Goal: Navigation & Orientation: Find specific page/section

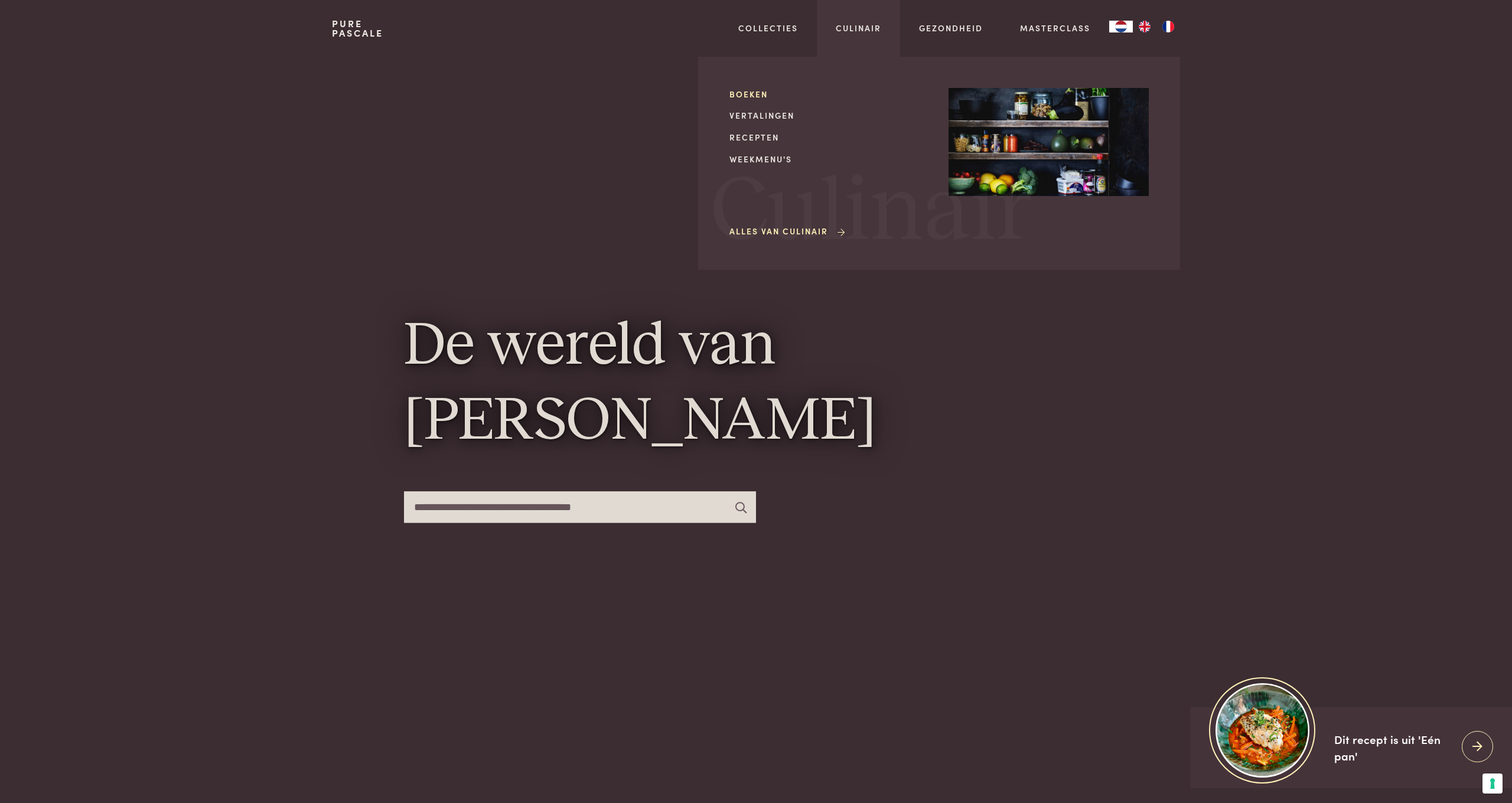
click at [766, 92] on link "Boeken" at bounding box center [829, 94] width 200 height 13
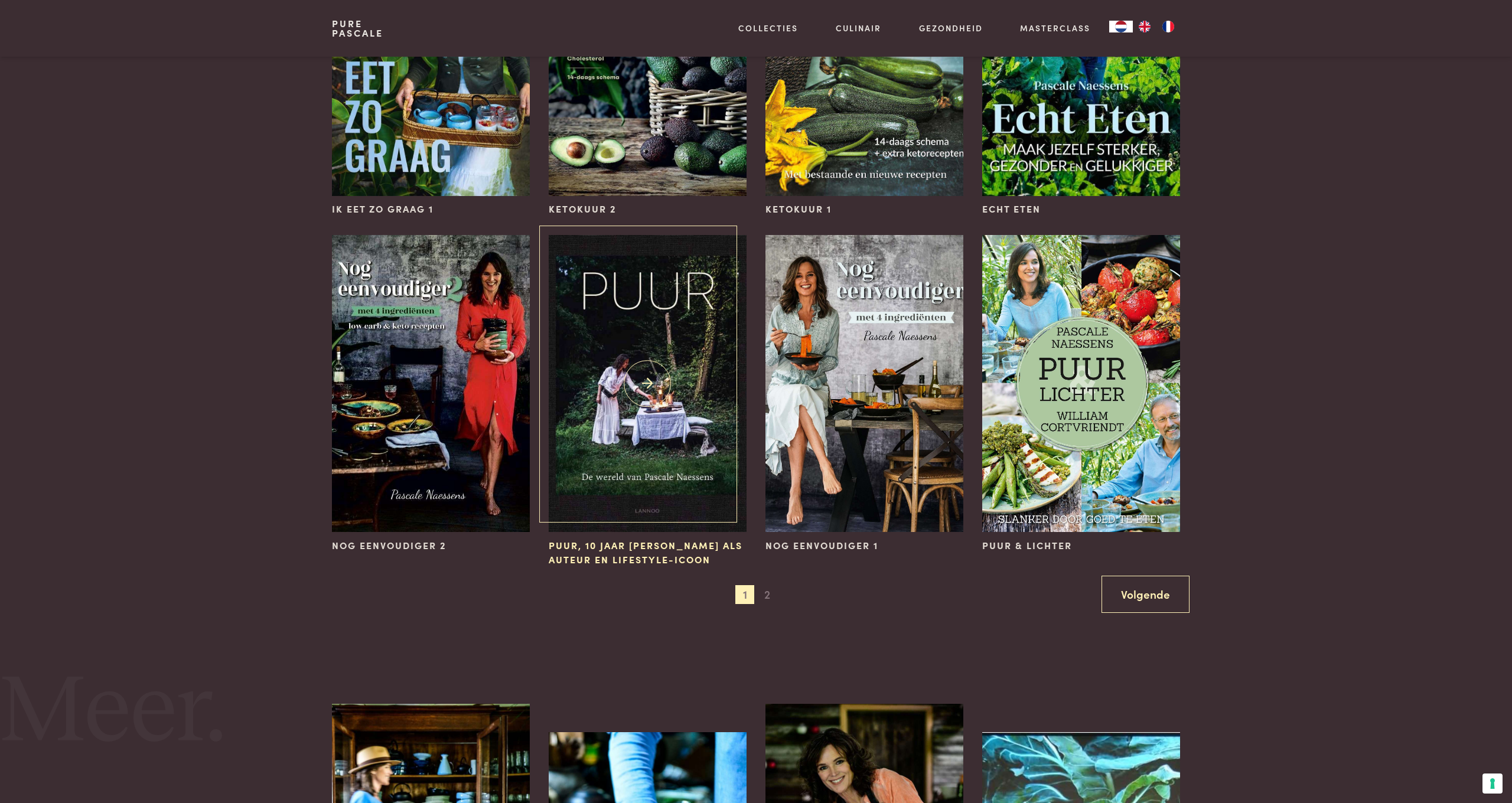
scroll to position [960, 0]
click at [634, 343] on img at bounding box center [647, 382] width 198 height 297
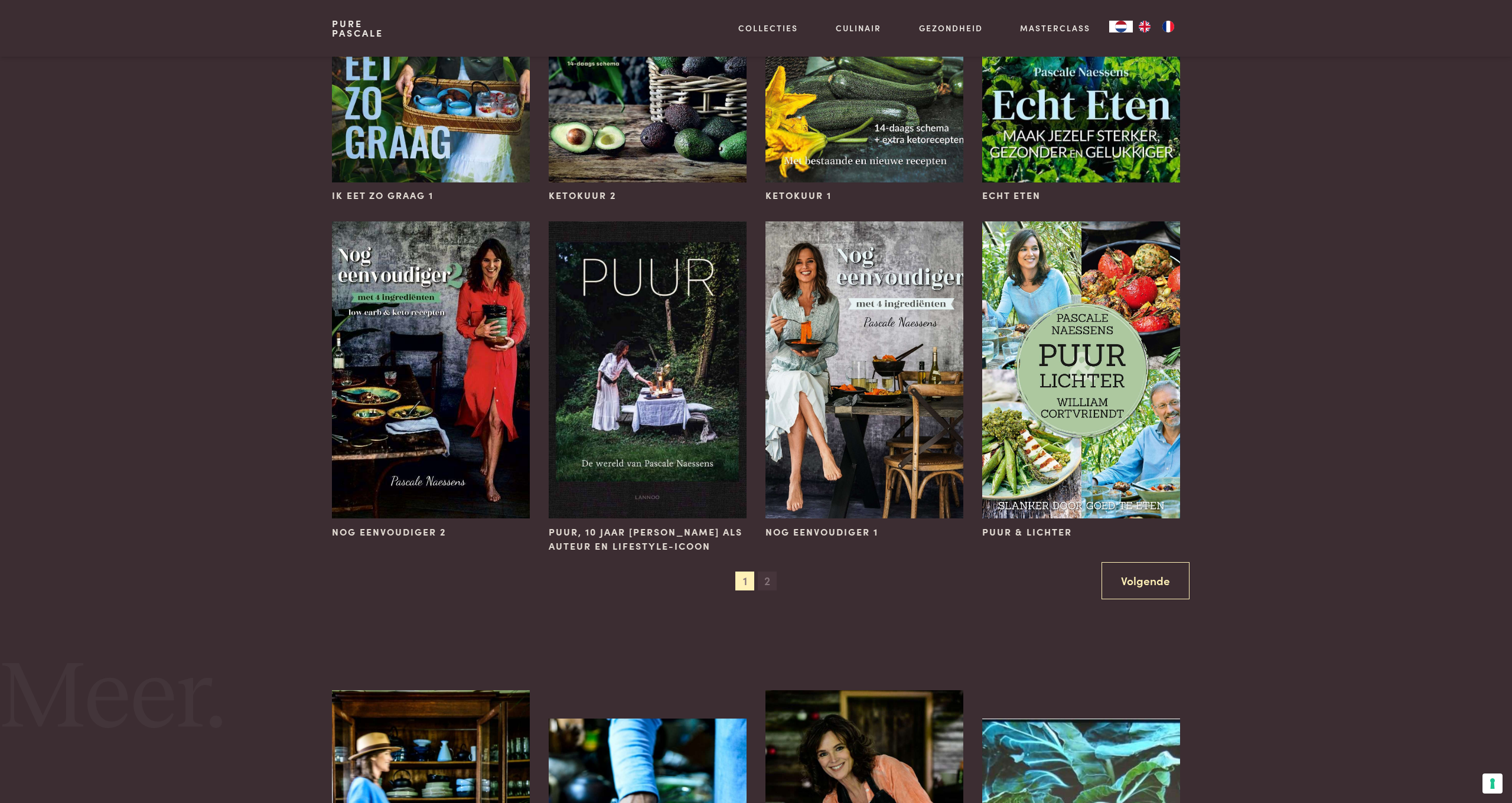
click at [766, 580] on span "2" at bounding box center [767, 581] width 19 height 19
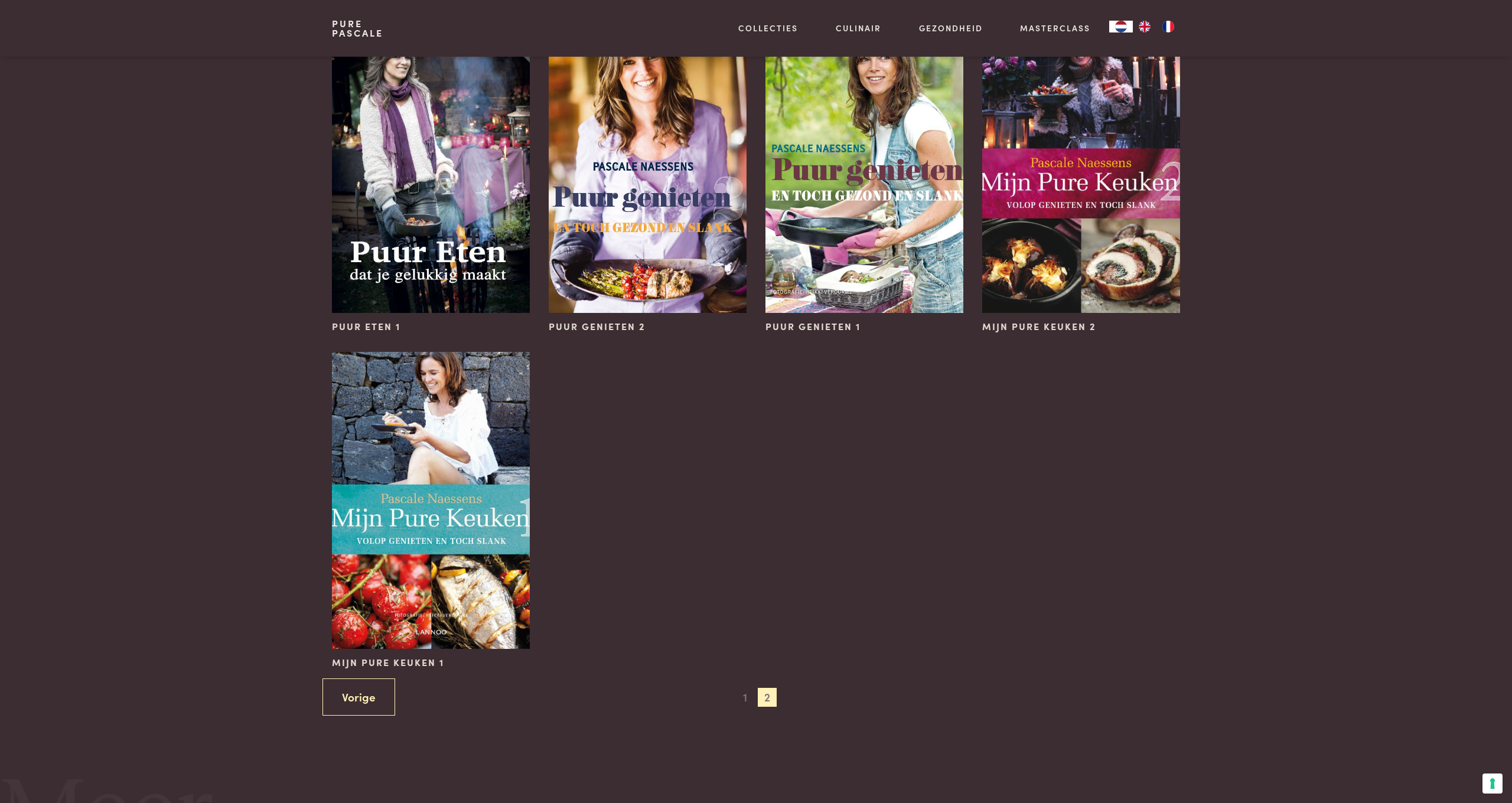
scroll to position [477, 0]
click at [746, 695] on span "1" at bounding box center [745, 697] width 19 height 19
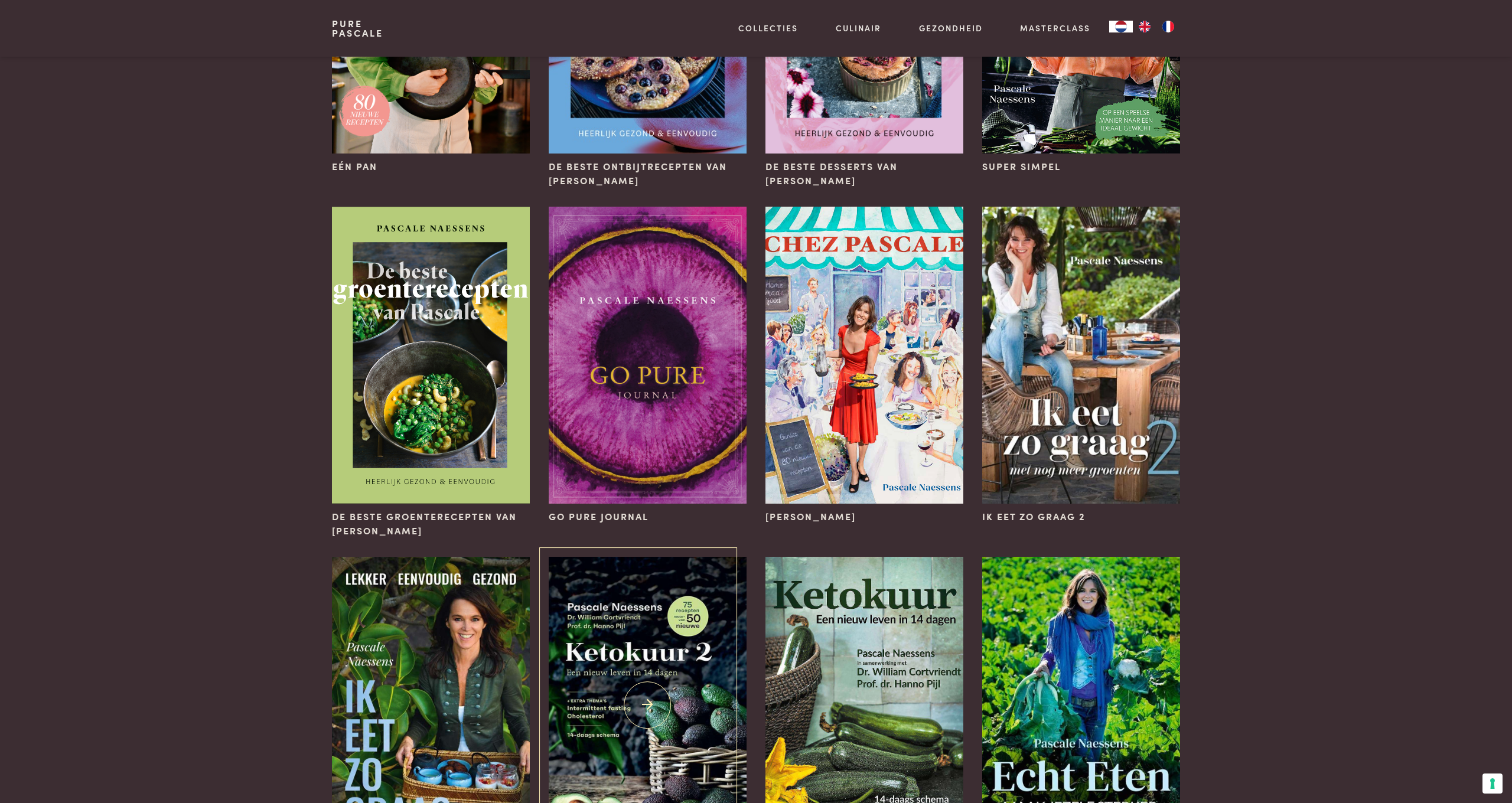
scroll to position [311, 0]
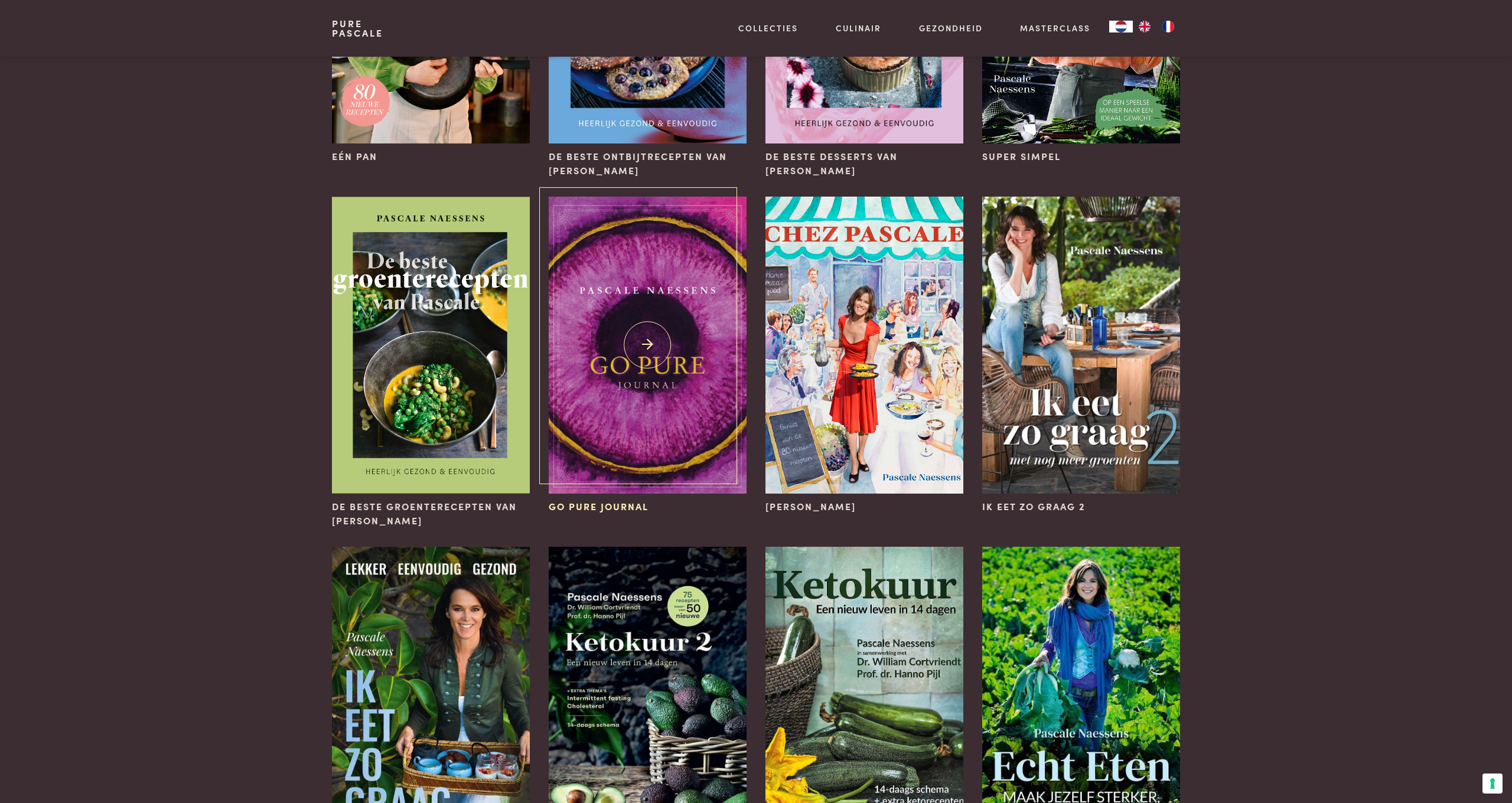
click at [642, 409] on img at bounding box center [647, 345] width 198 height 297
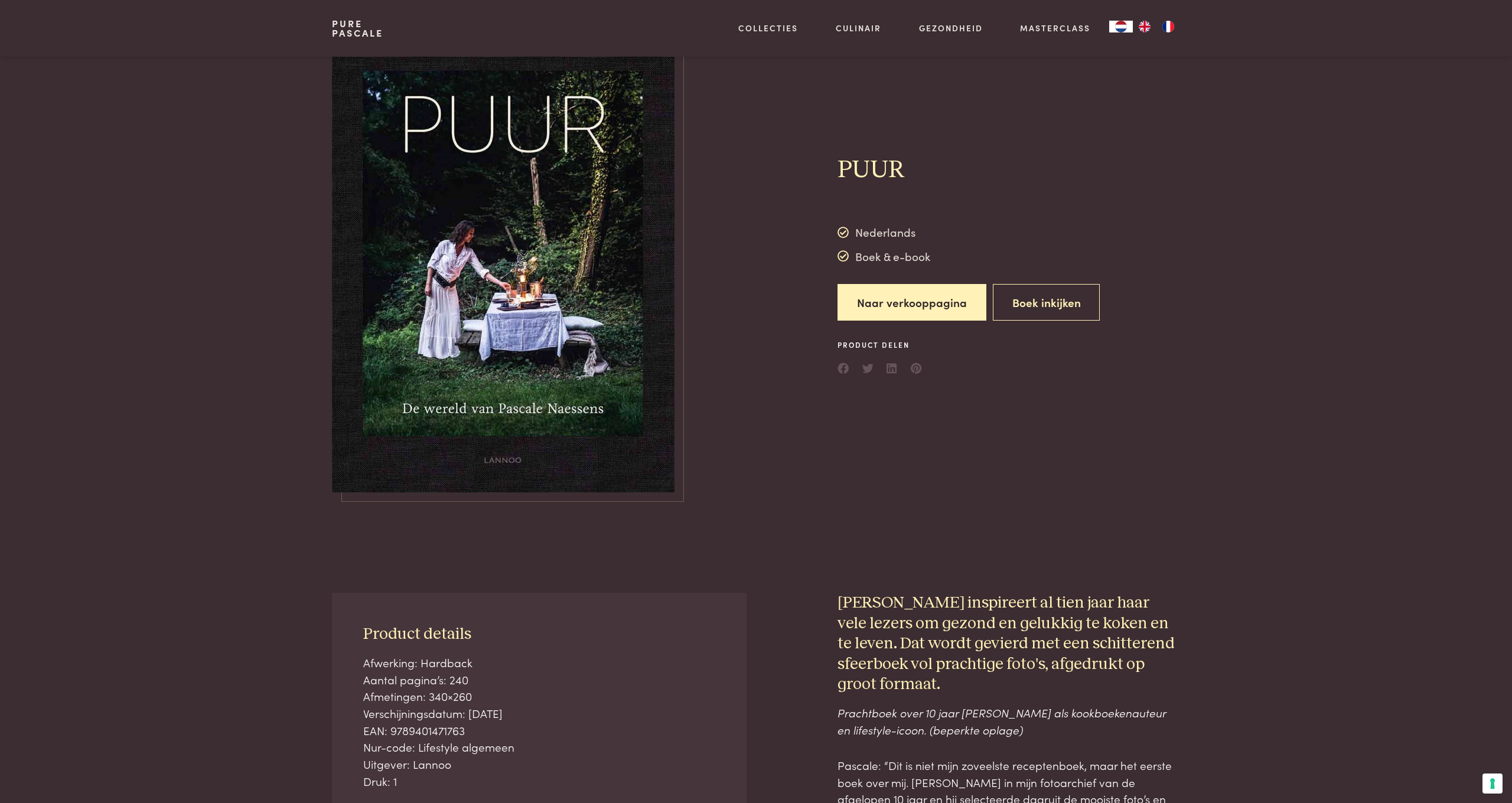
scroll to position [54, 0]
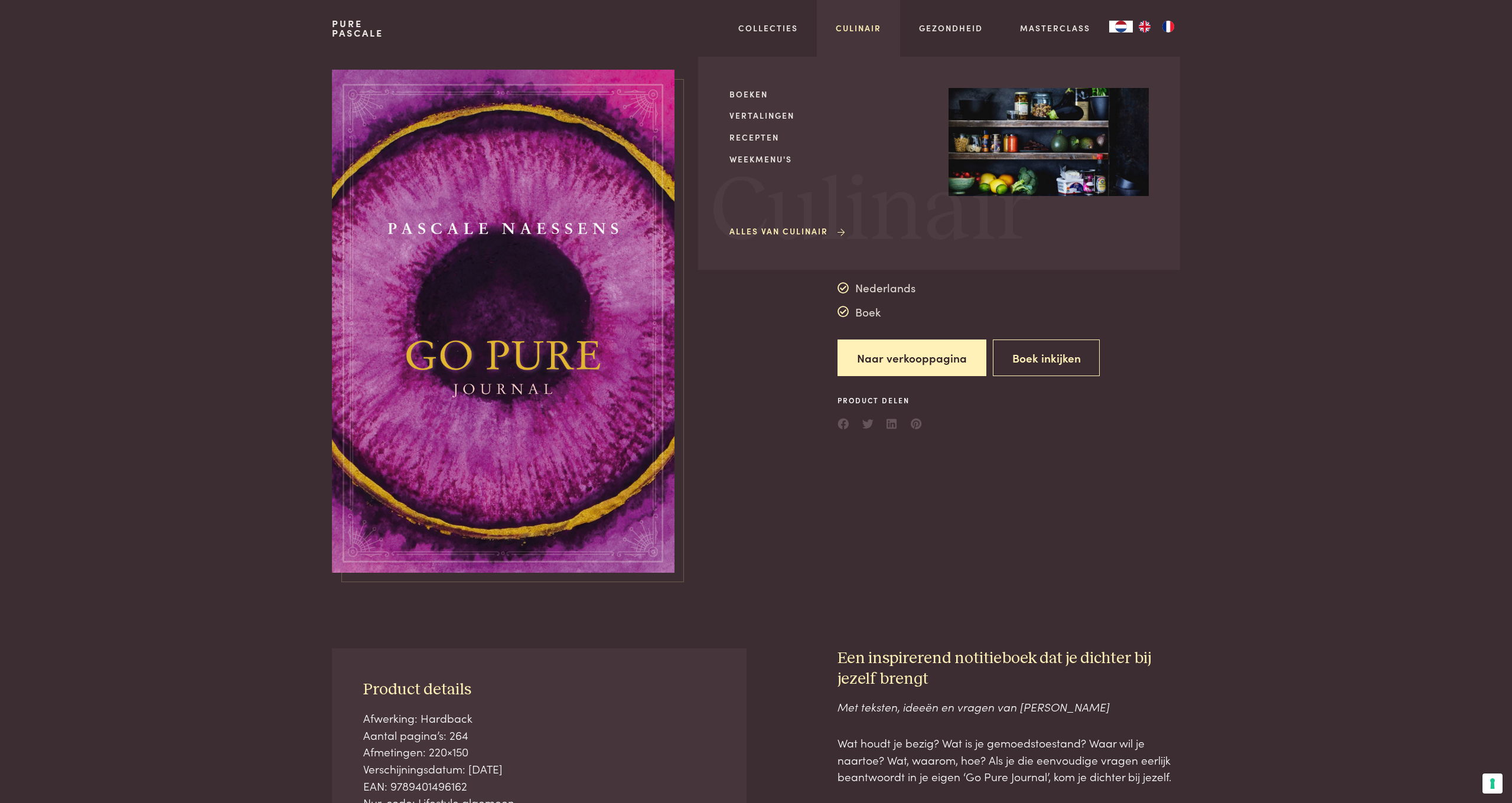
click at [862, 25] on link "Culinair" at bounding box center [859, 28] width 46 height 13
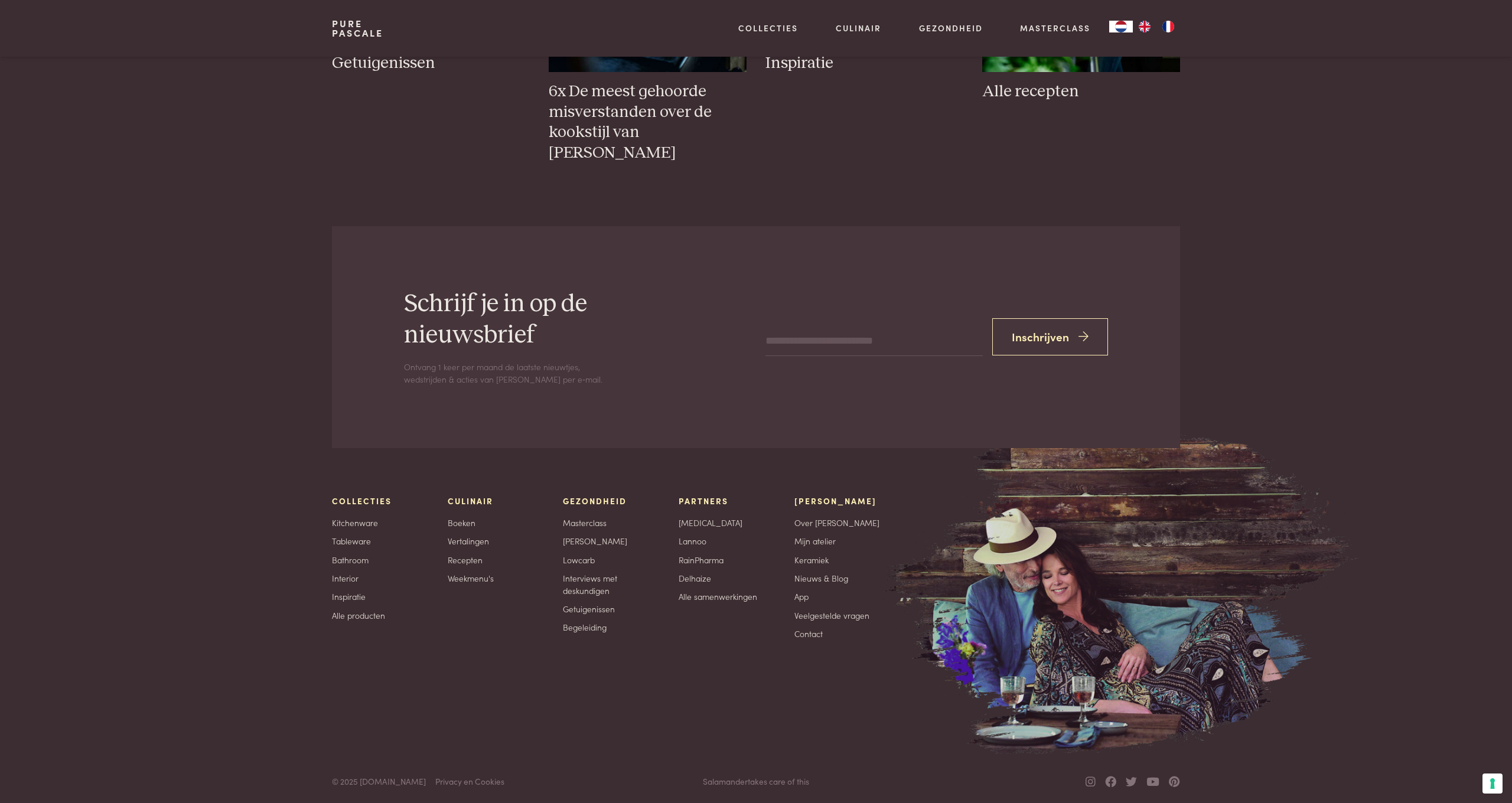
scroll to position [2517, 0]
click at [349, 541] on link "Tableware" at bounding box center [351, 542] width 39 height 13
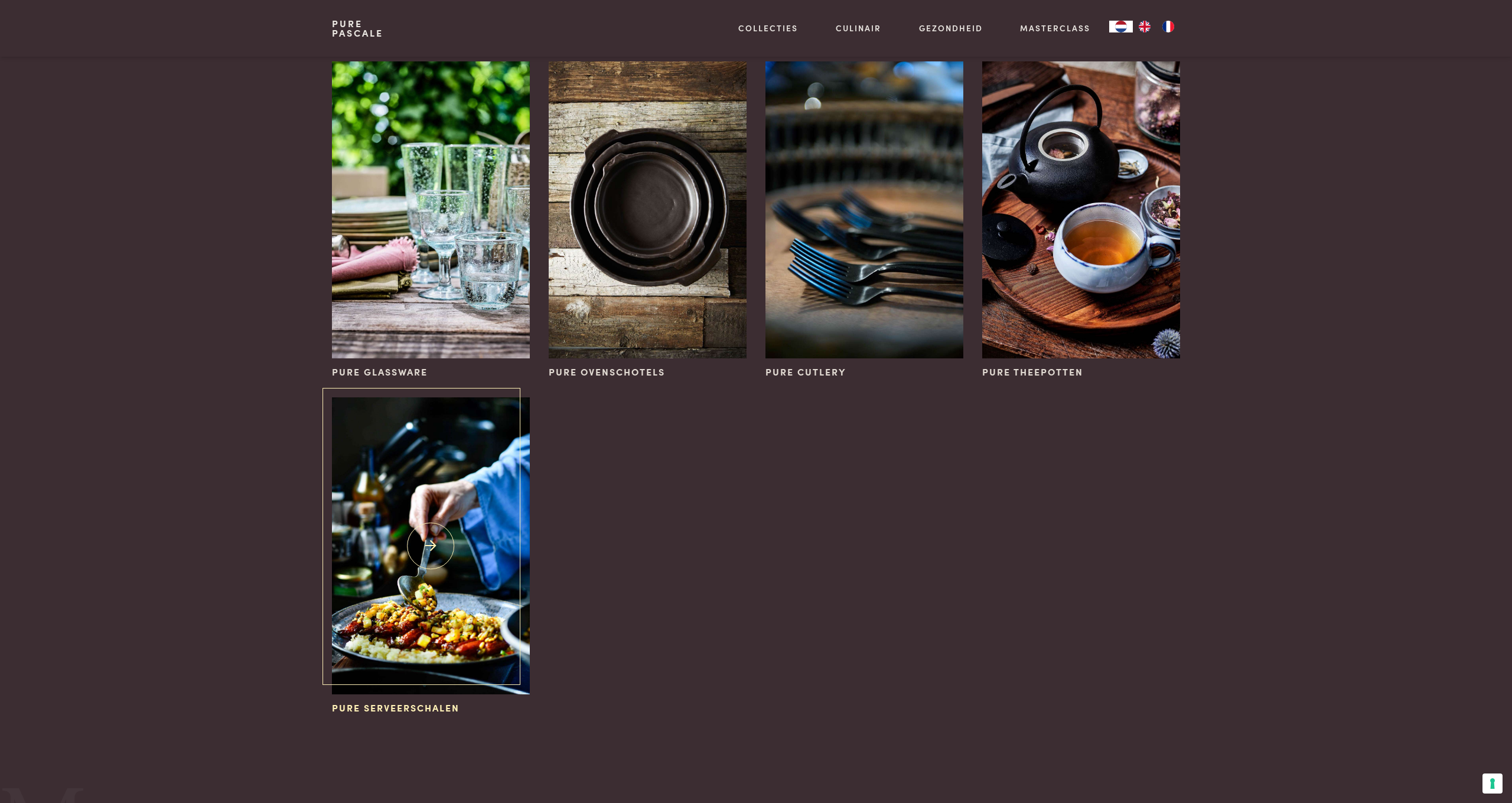
scroll to position [432, 0]
click at [1064, 168] on img at bounding box center [1081, 210] width 198 height 297
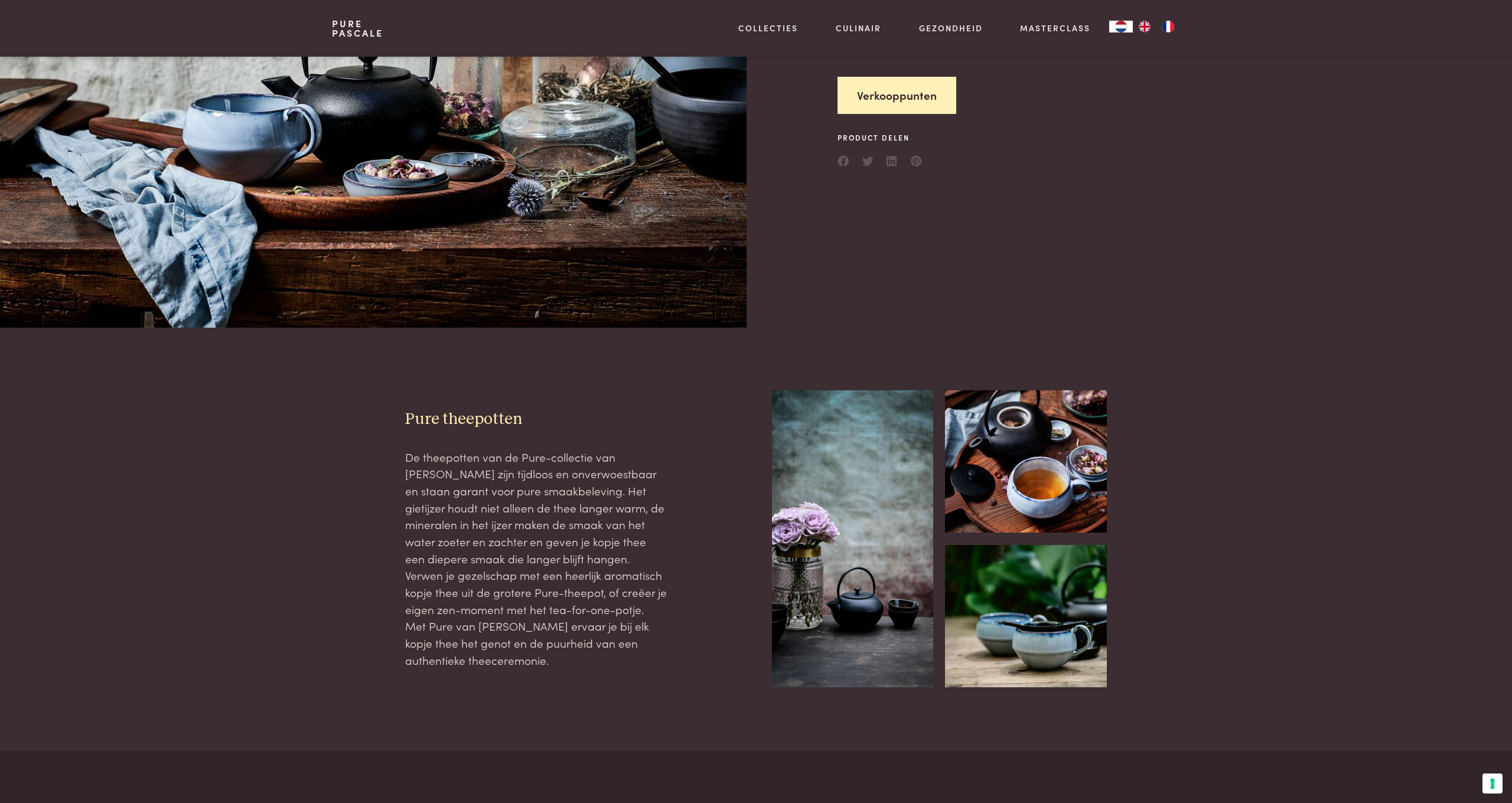
scroll to position [262, 0]
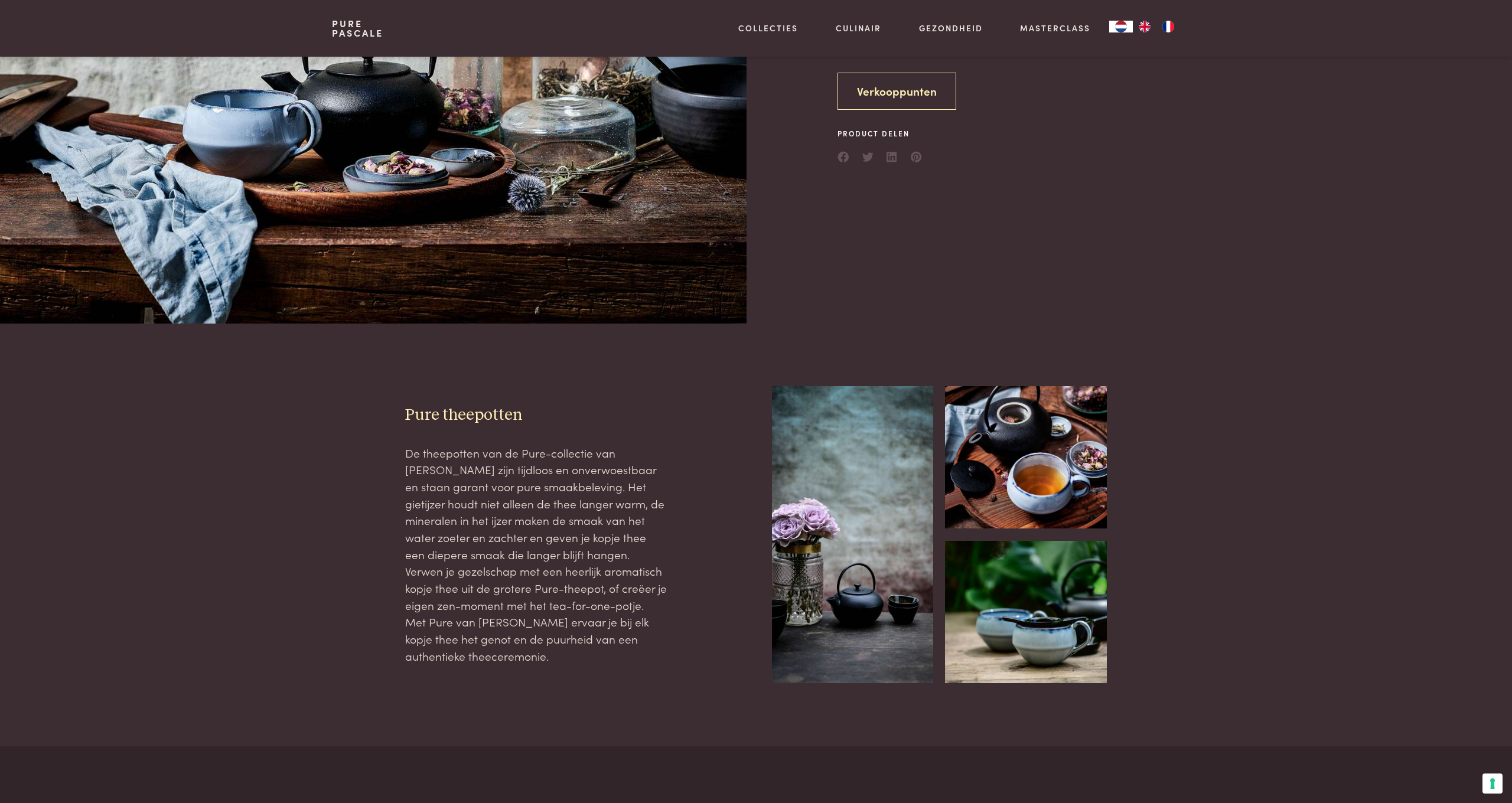
click at [914, 92] on link "Verkooppunten" at bounding box center [896, 91] width 118 height 37
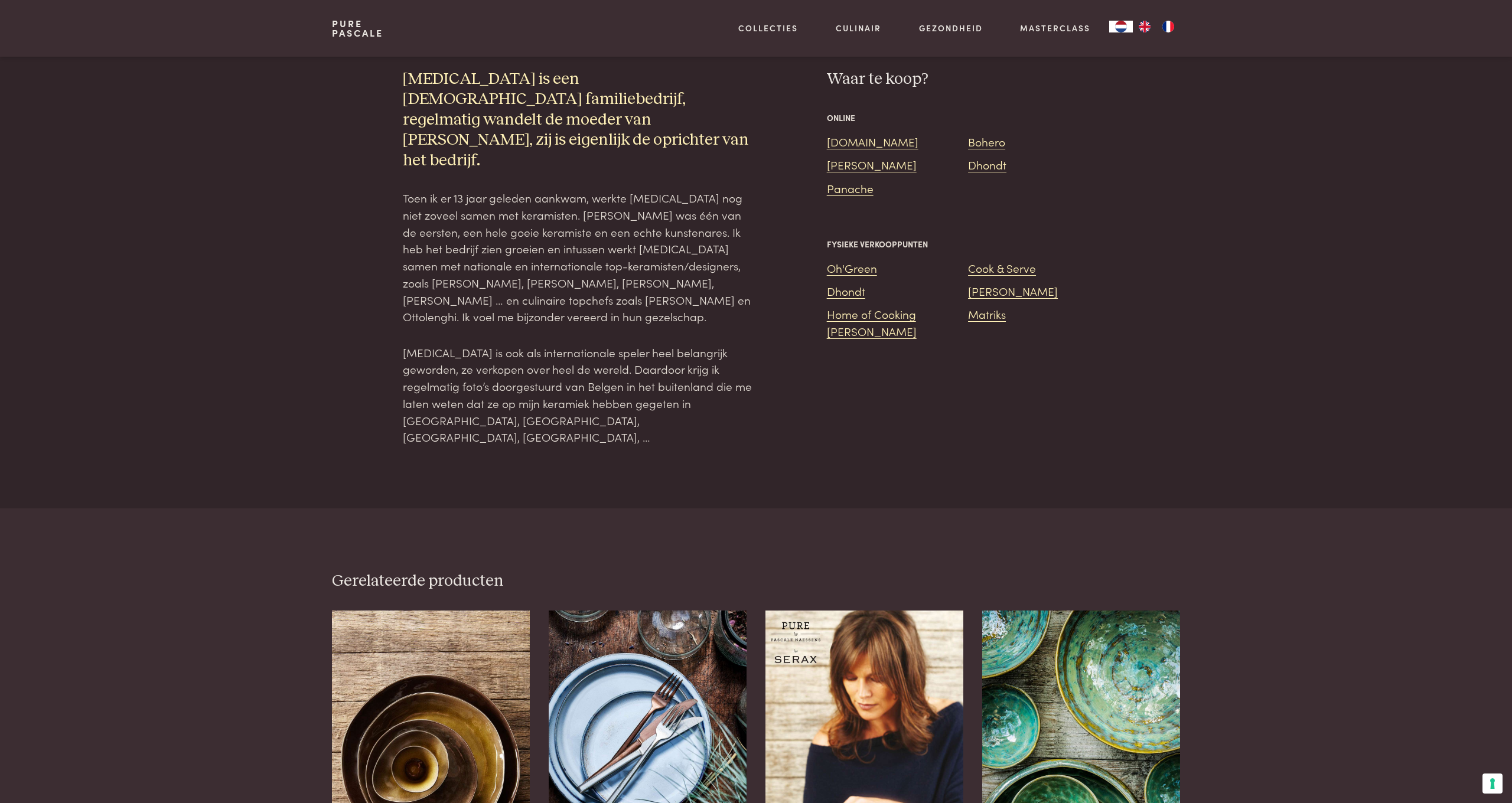
scroll to position [1003, 0]
click at [859, 136] on link "[DOMAIN_NAME]" at bounding box center [873, 141] width 92 height 16
